Goal: Transaction & Acquisition: Subscribe to service/newsletter

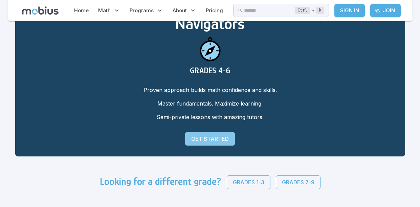
click at [218, 135] on p "Get Started" at bounding box center [210, 139] width 38 height 8
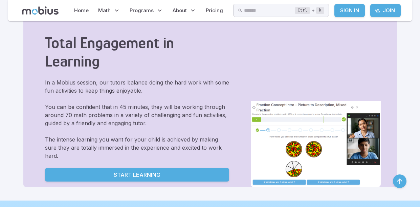
scroll to position [412, 0]
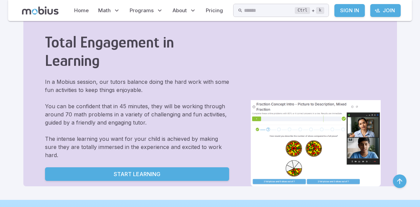
click at [143, 170] on p "Start Learning" at bounding box center [137, 174] width 47 height 8
